Goal: Information Seeking & Learning: Learn about a topic

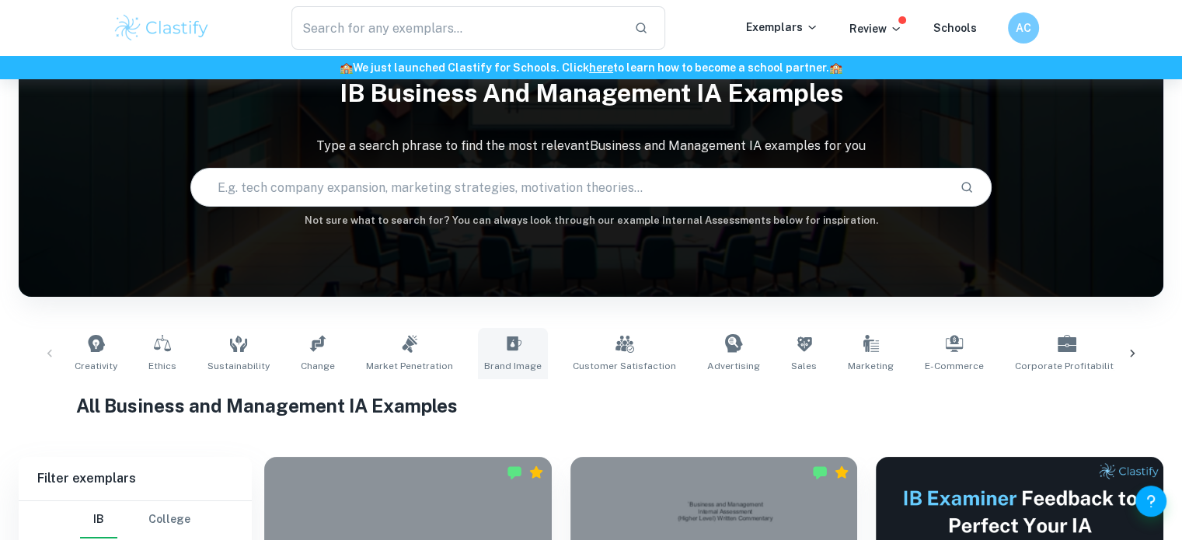
scroll to position [67, 0]
click at [795, 349] on icon at bounding box center [804, 343] width 19 height 19
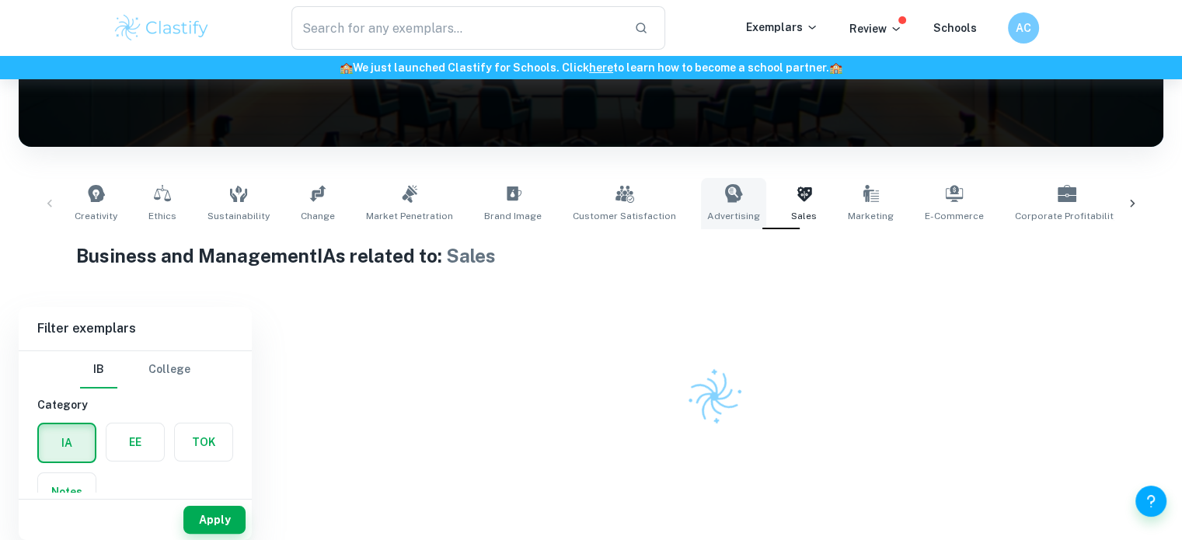
scroll to position [216, 0]
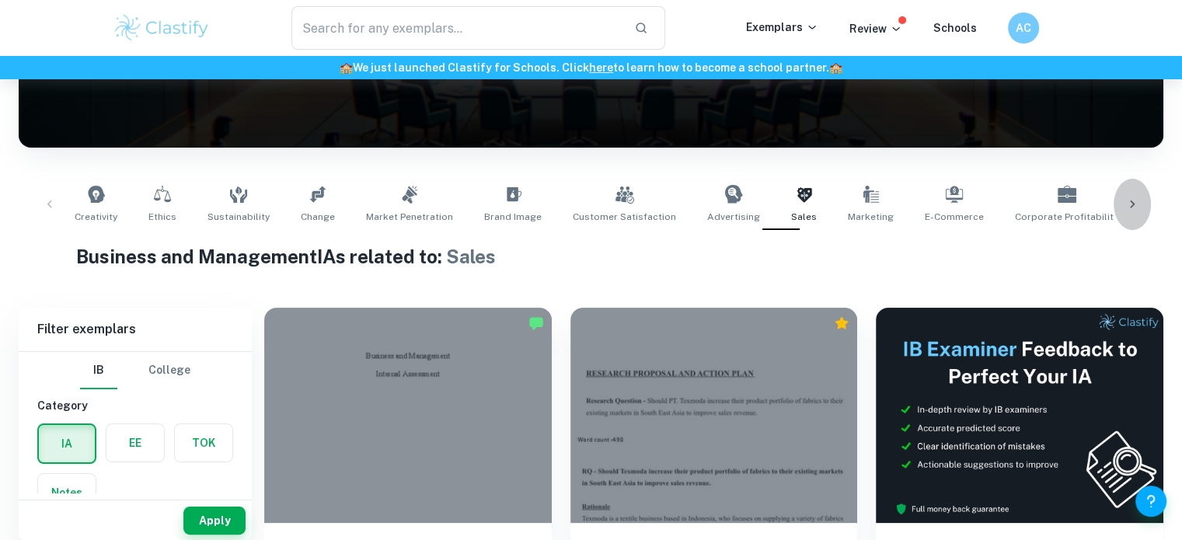
click at [1130, 209] on icon at bounding box center [1133, 205] width 16 height 16
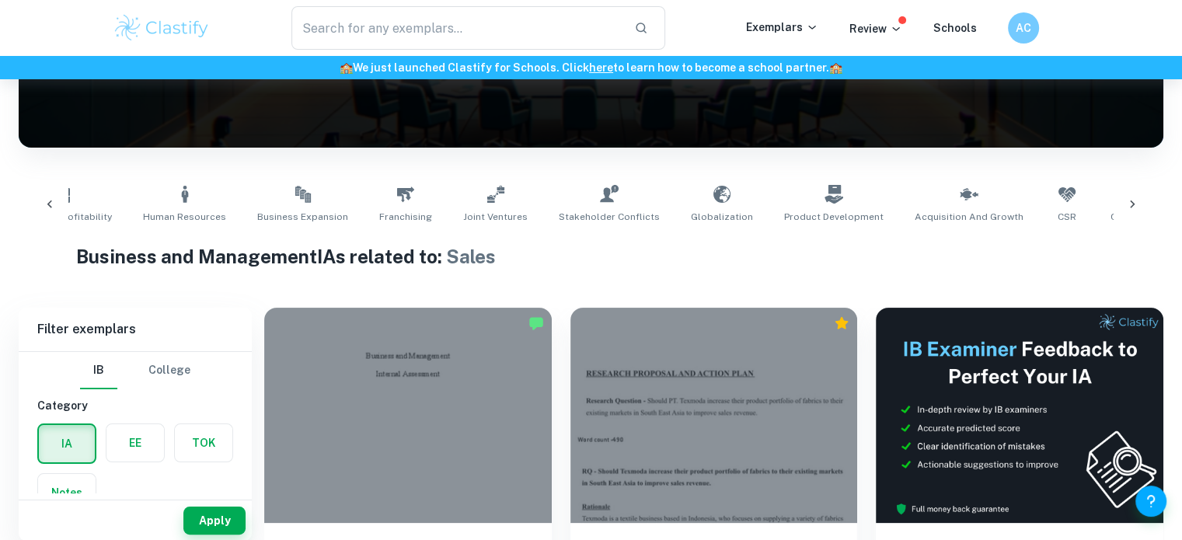
scroll to position [0, 1007]
click at [1132, 209] on icon at bounding box center [1133, 205] width 16 height 16
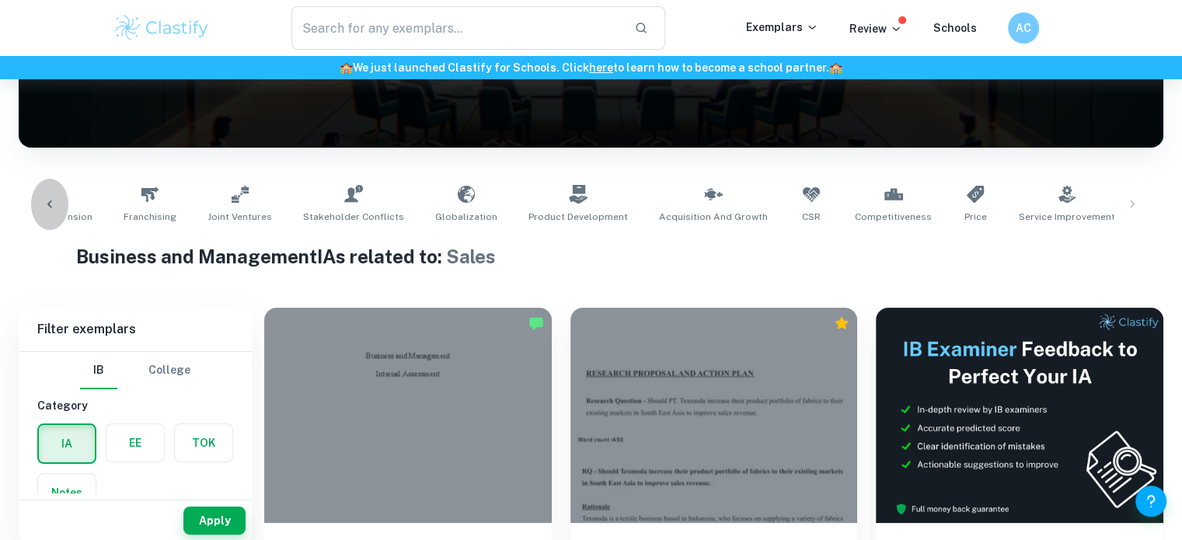
click at [47, 197] on icon at bounding box center [50, 205] width 16 height 16
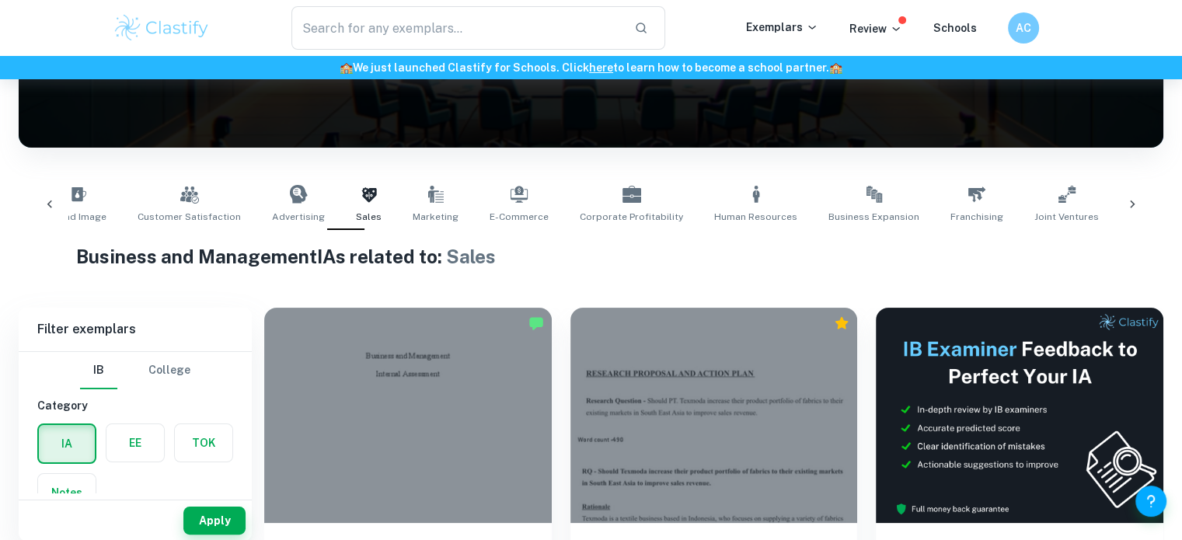
scroll to position [0, 255]
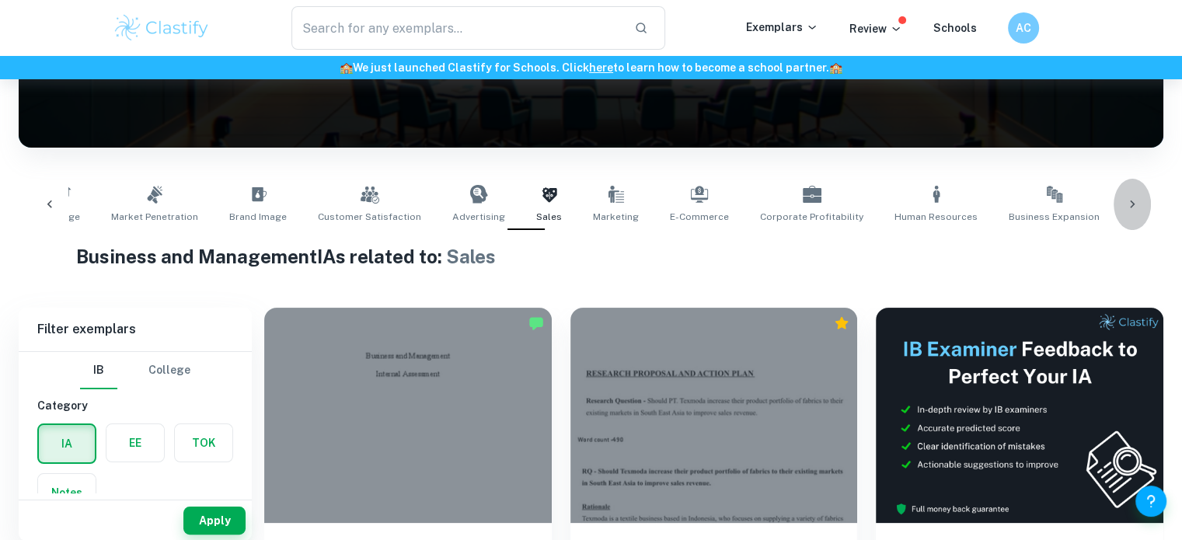
click at [1129, 194] on div at bounding box center [1132, 204] width 37 height 51
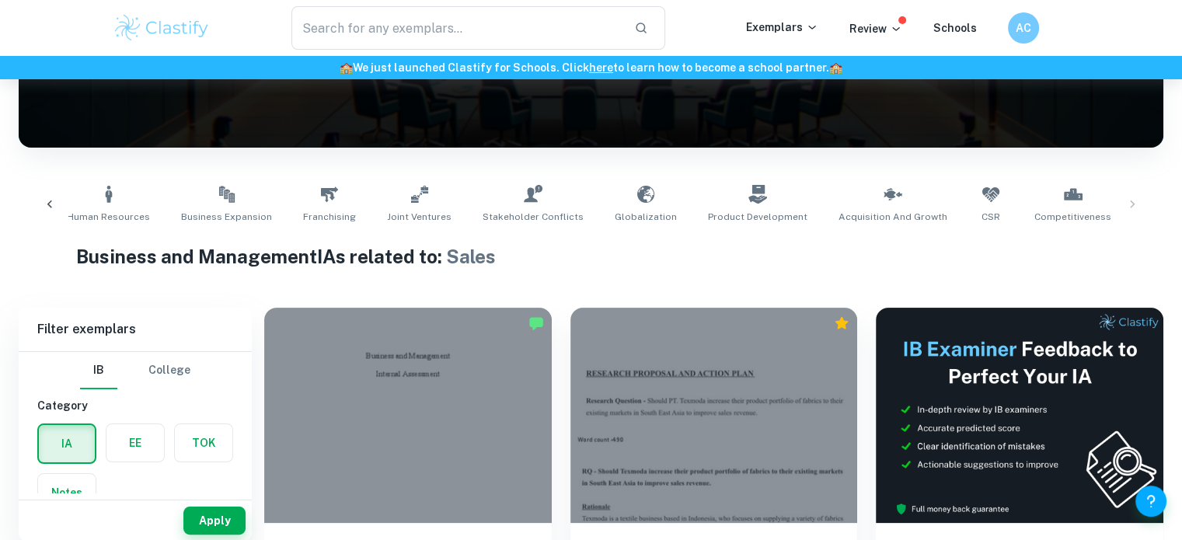
scroll to position [0, 1262]
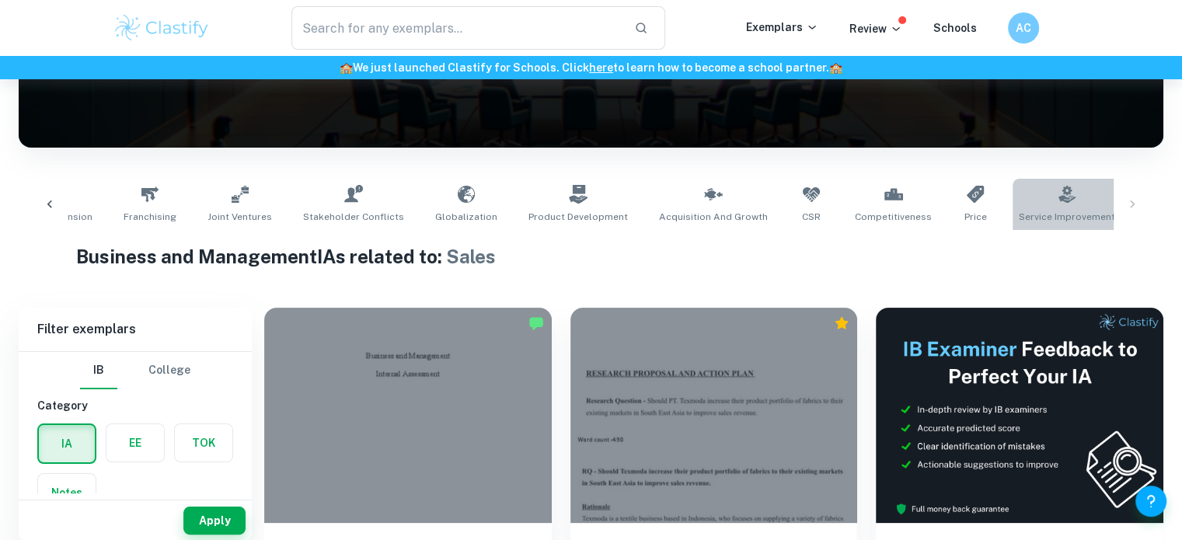
click at [1013, 204] on link "Service Improvement" at bounding box center [1067, 204] width 109 height 51
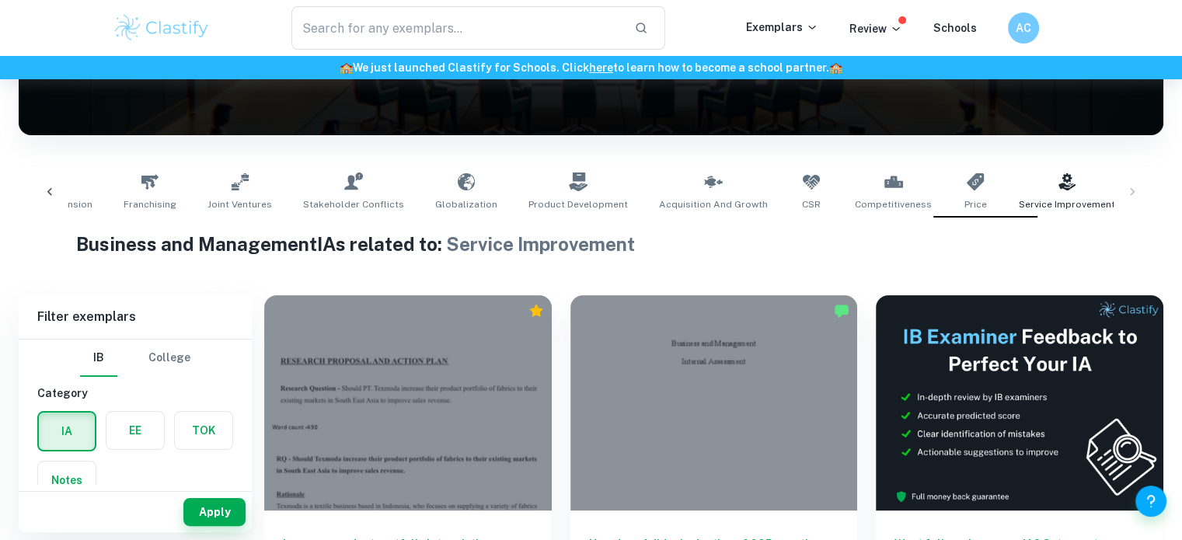
scroll to position [227, 0]
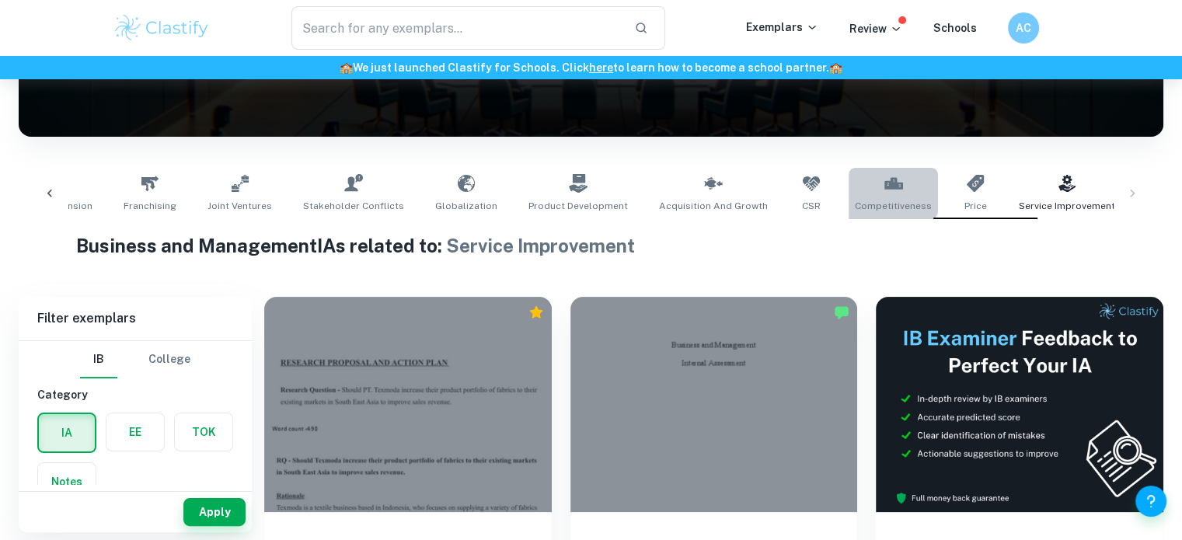
click at [885, 192] on icon at bounding box center [894, 183] width 19 height 19
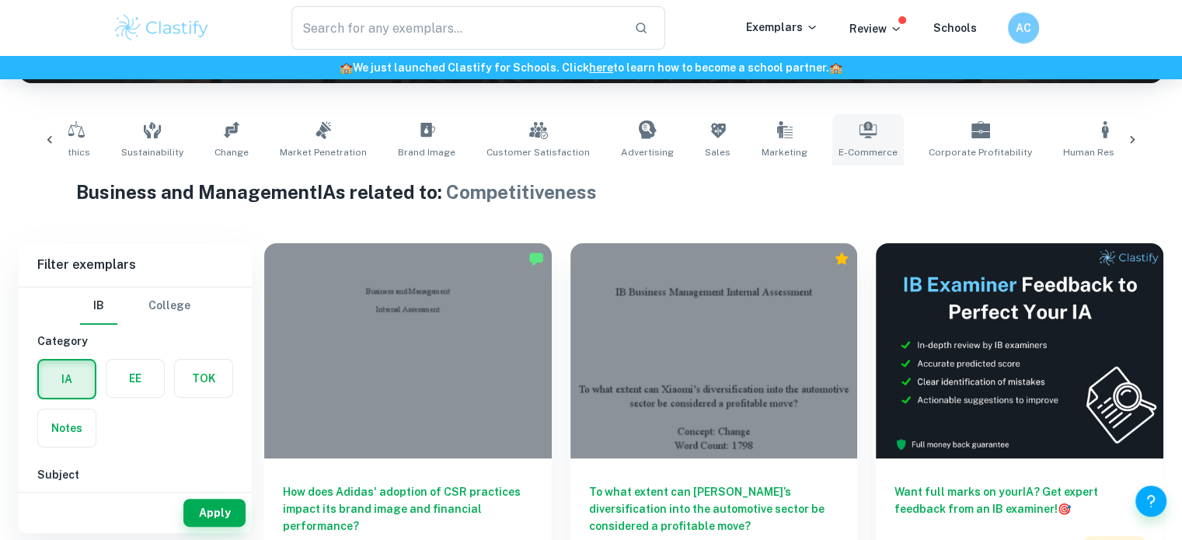
scroll to position [0, 84]
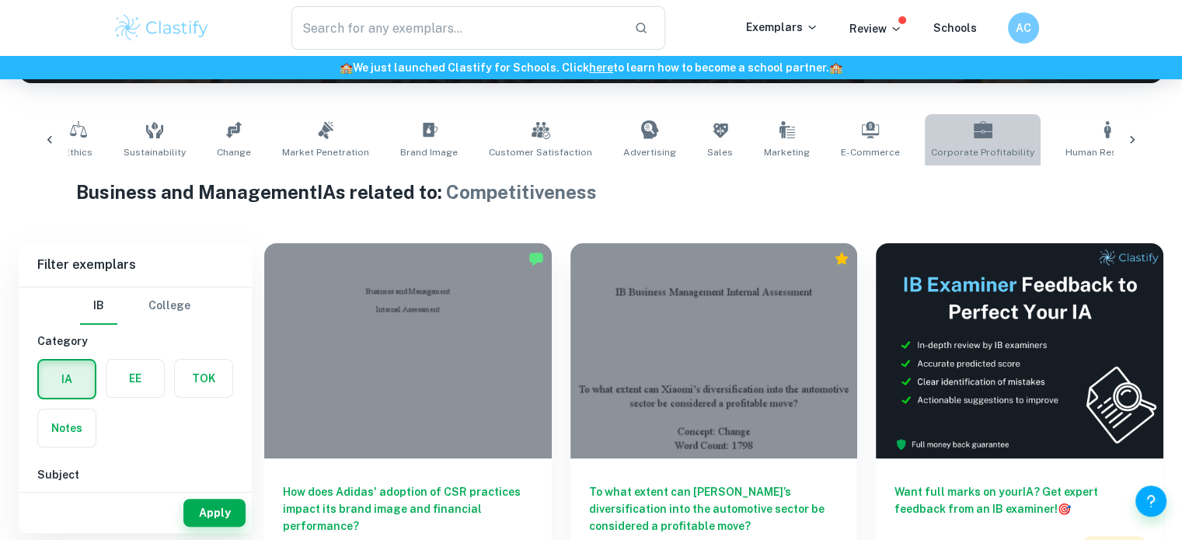
click at [976, 134] on link "Corporate Profitability" at bounding box center [983, 139] width 116 height 51
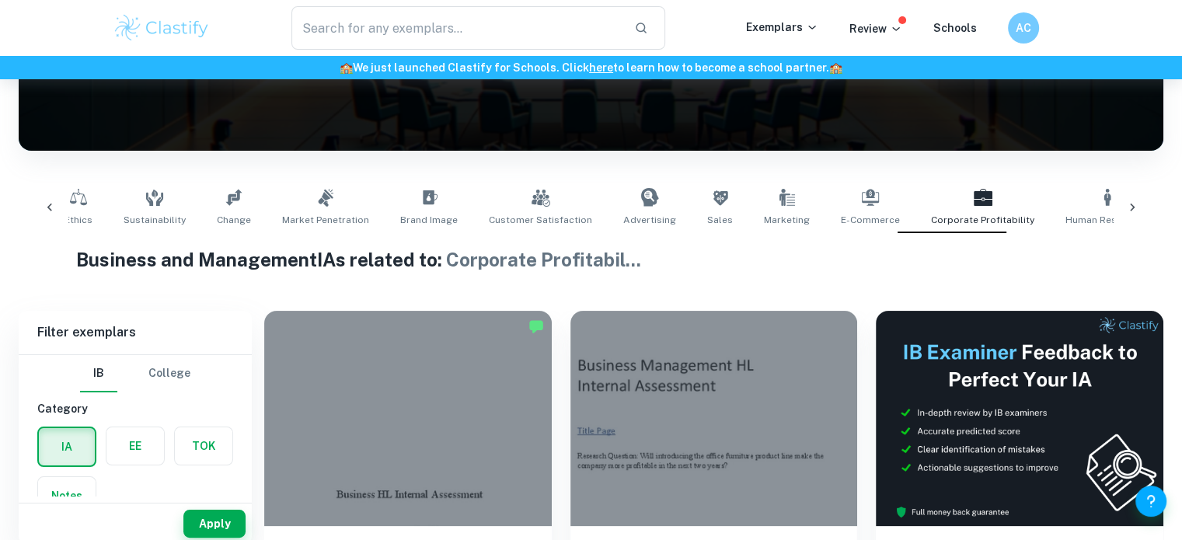
scroll to position [215, 0]
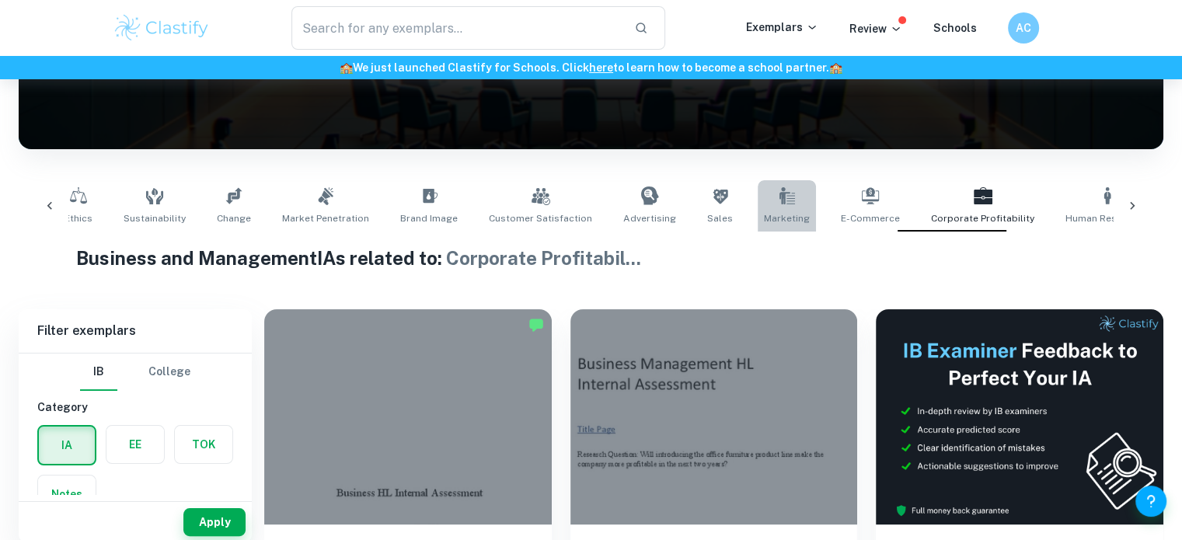
click at [778, 204] on icon at bounding box center [787, 196] width 19 height 19
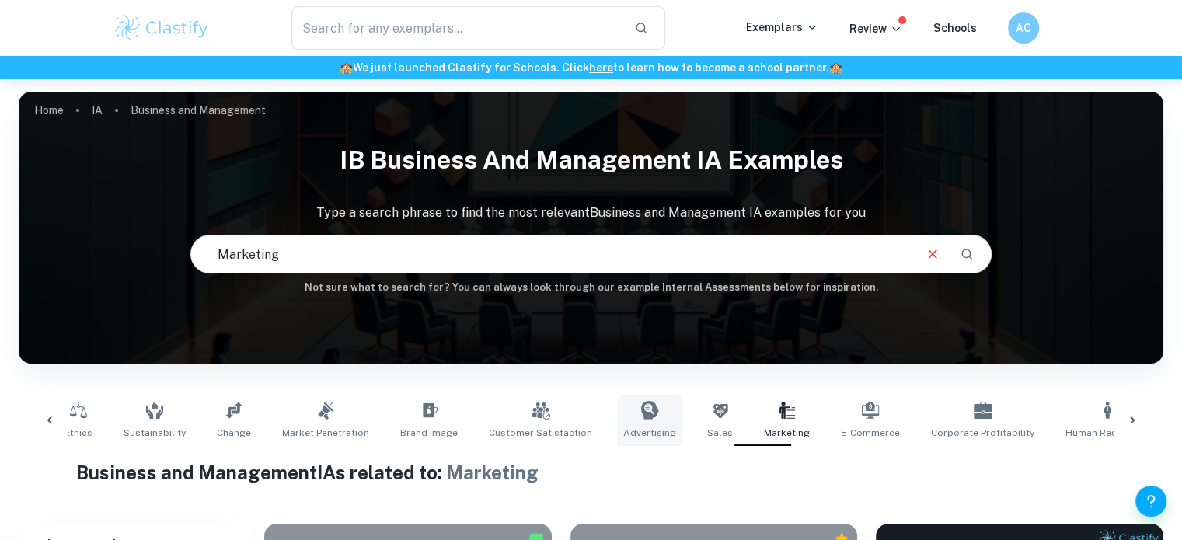
click at [641, 410] on link "Advertising" at bounding box center [649, 420] width 65 height 51
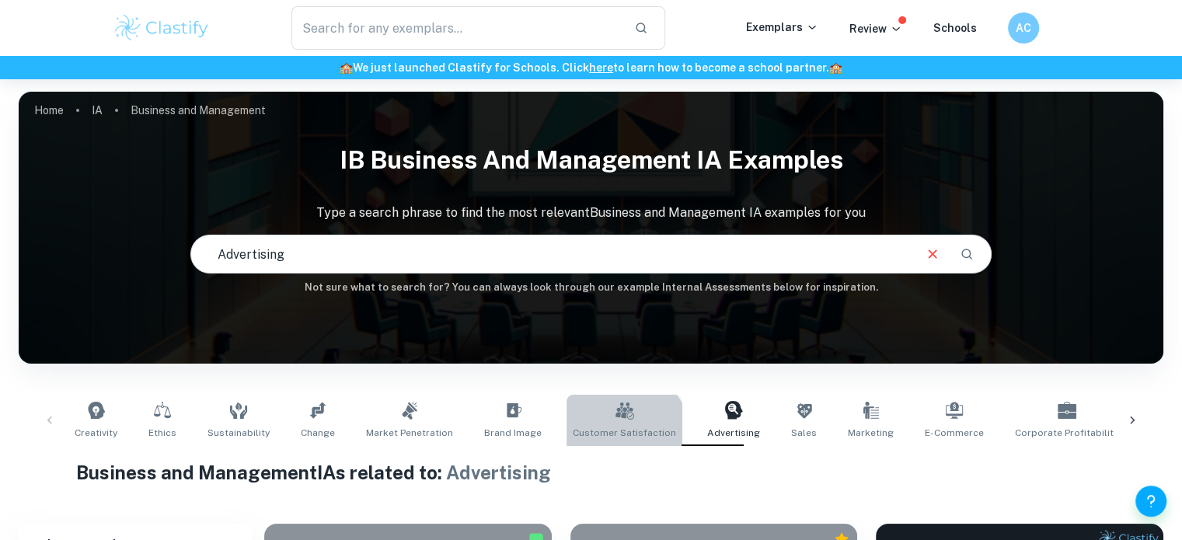
click at [606, 439] on span "Customer Satisfaction" at bounding box center [624, 433] width 103 height 14
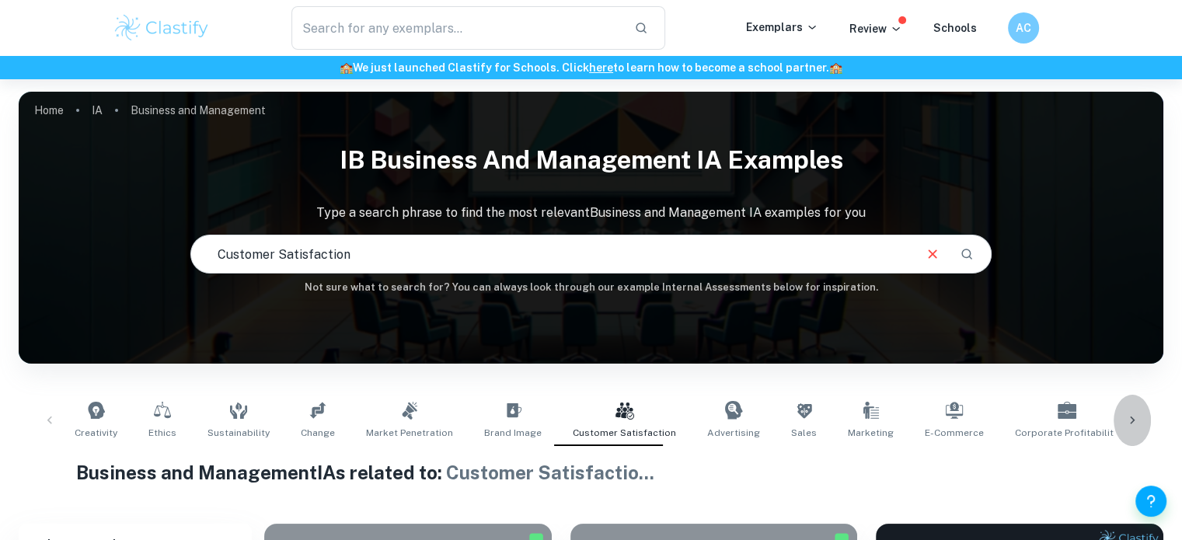
click at [1123, 425] on div at bounding box center [1132, 420] width 37 height 51
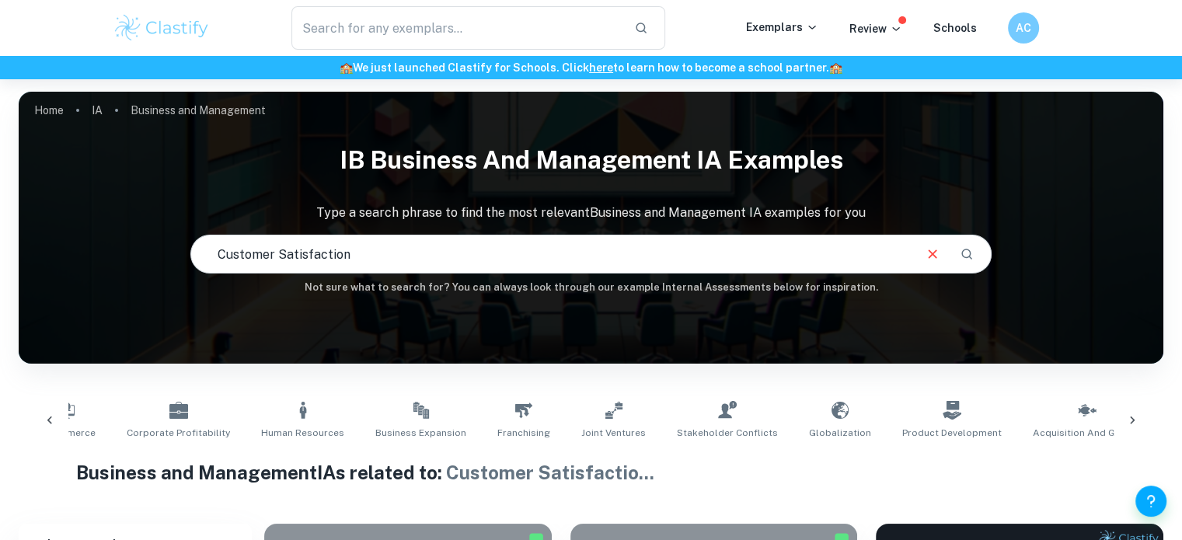
scroll to position [0, 1007]
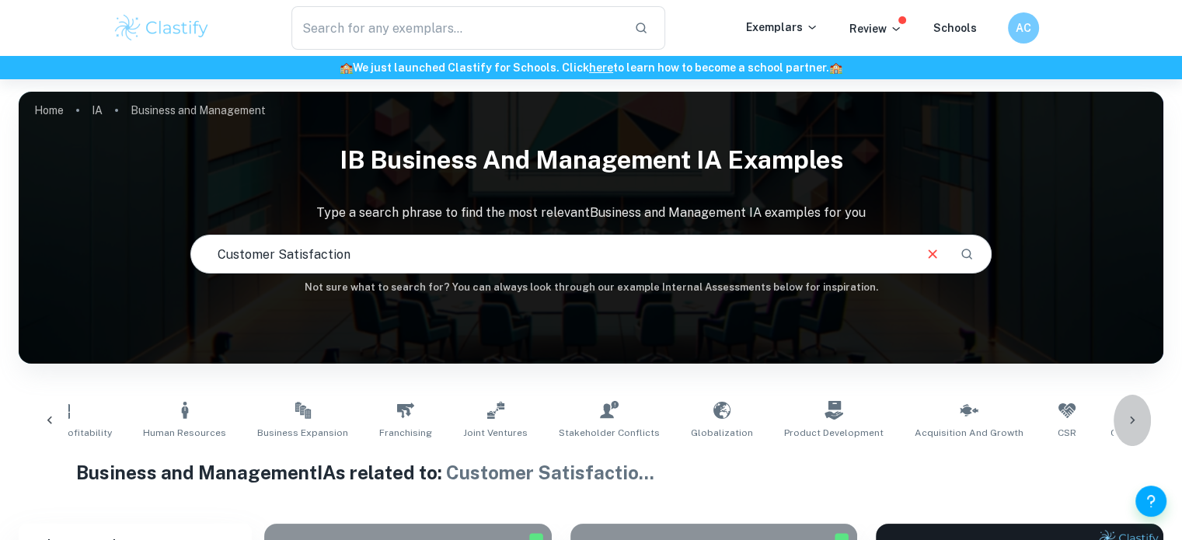
click at [1128, 419] on icon at bounding box center [1133, 421] width 16 height 16
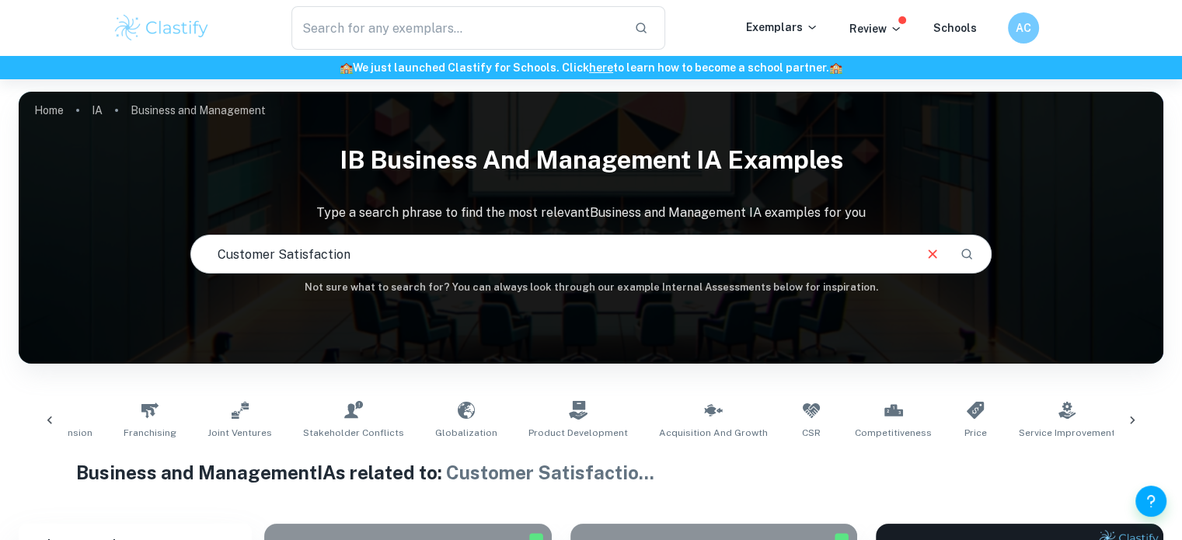
scroll to position [0, 1262]
click at [620, 258] on input "text" at bounding box center [551, 254] width 721 height 44
click at [938, 254] on icon "Clear" at bounding box center [932, 254] width 17 height 17
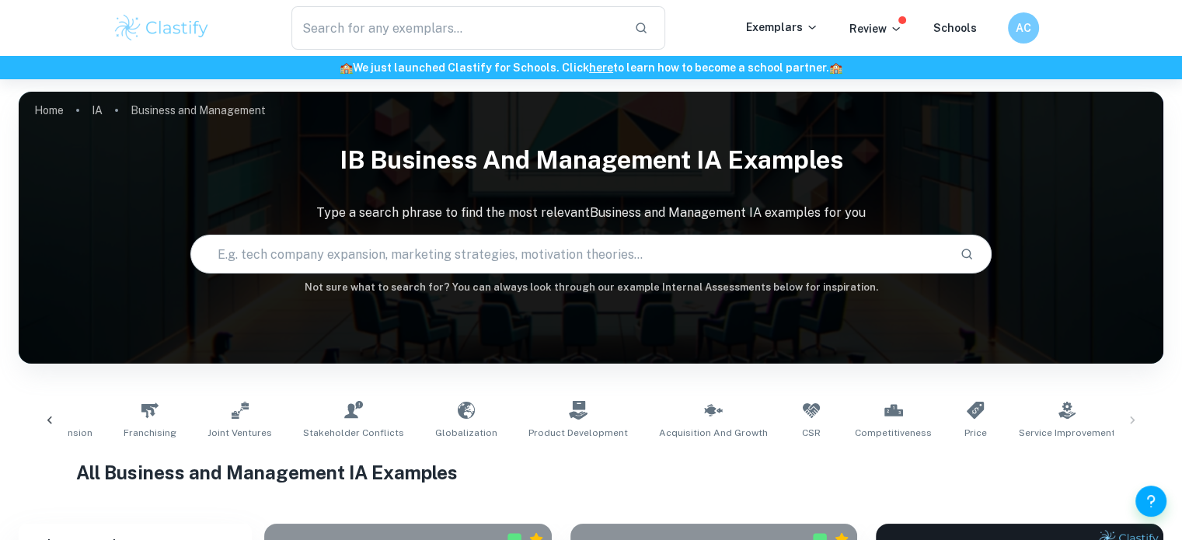
click at [784, 245] on input "text" at bounding box center [569, 254] width 756 height 44
type input "Leadership style"
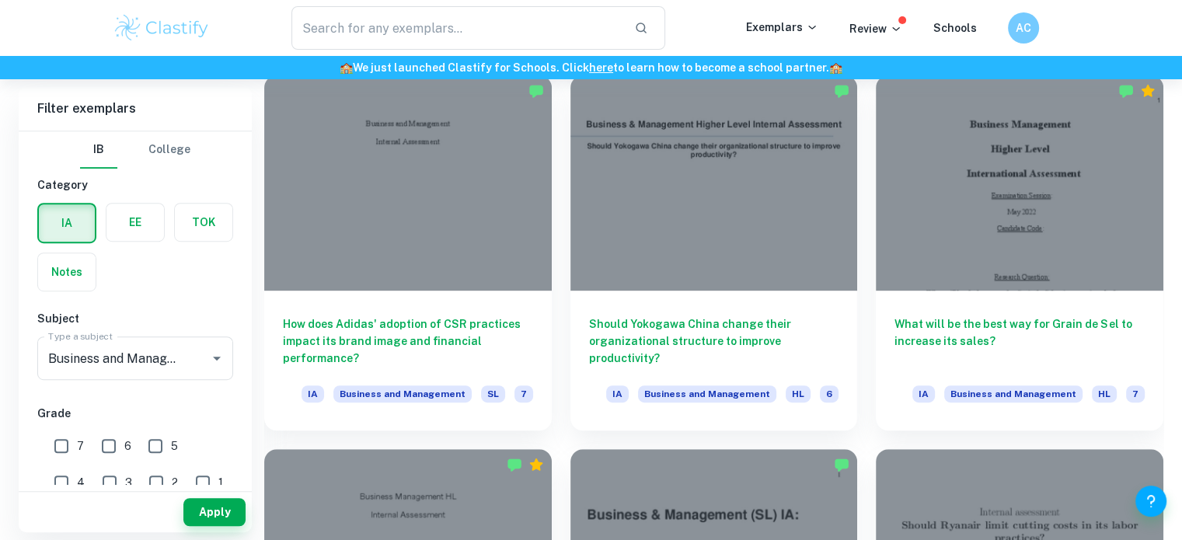
scroll to position [822, 0]
click at [65, 456] on input "7" at bounding box center [61, 446] width 31 height 31
checkbox input "true"
click at [221, 509] on button "Apply" at bounding box center [214, 512] width 62 height 28
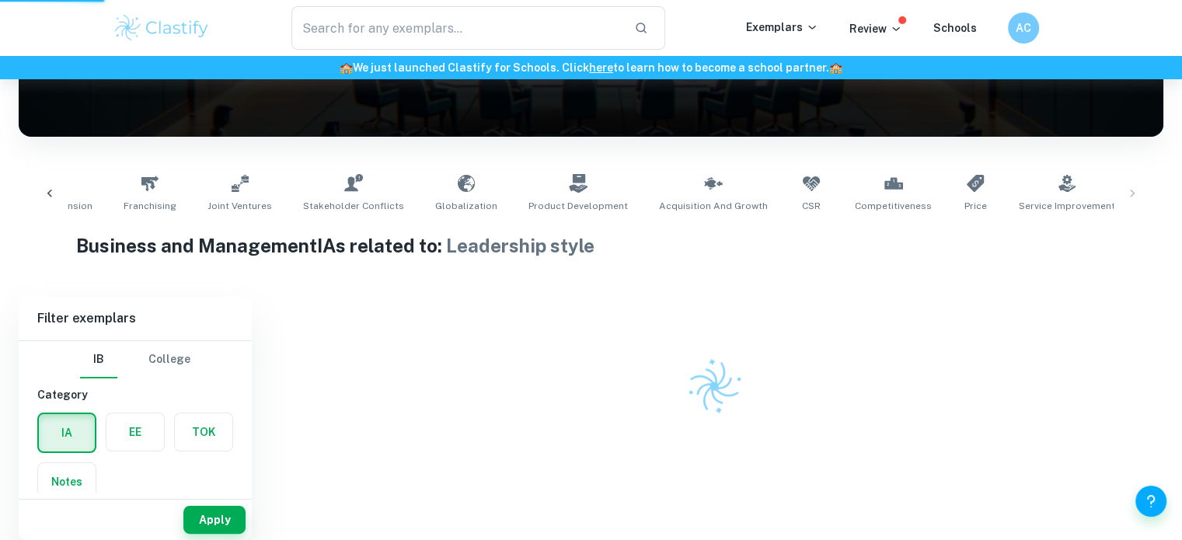
scroll to position [217, 0]
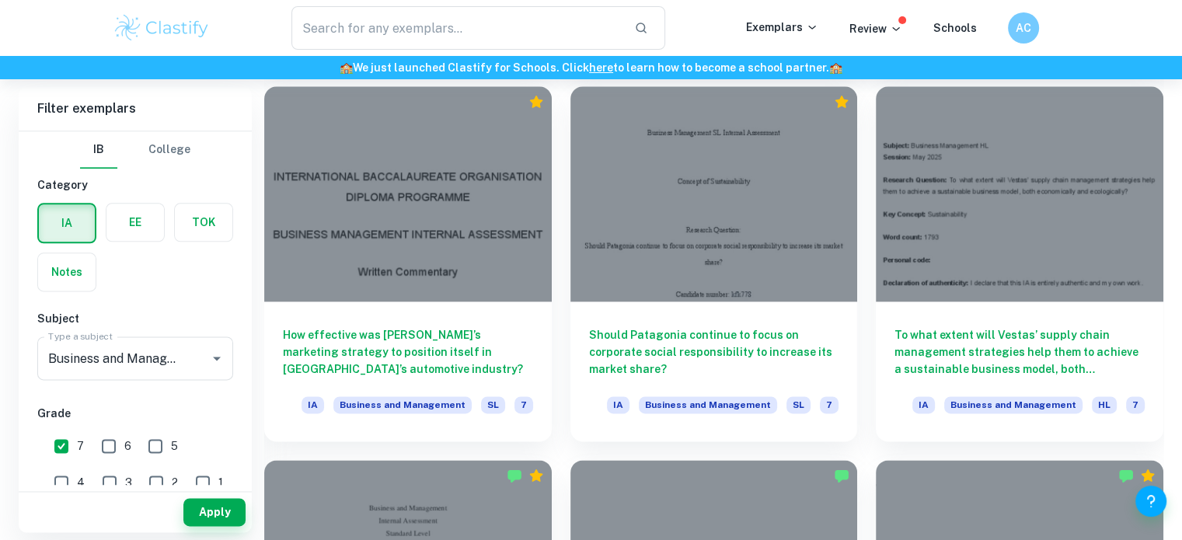
scroll to position [1934, 0]
